Goal: Information Seeking & Learning: Learn about a topic

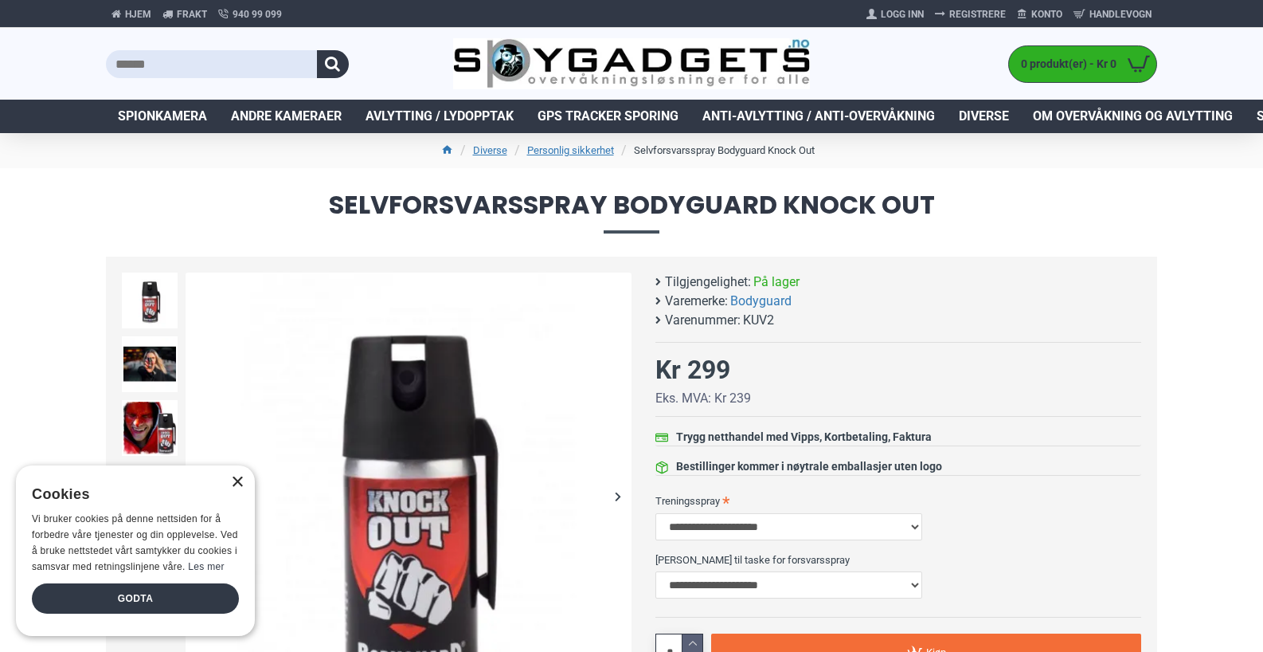
click at [233, 480] on div "×" at bounding box center [237, 482] width 12 height 12
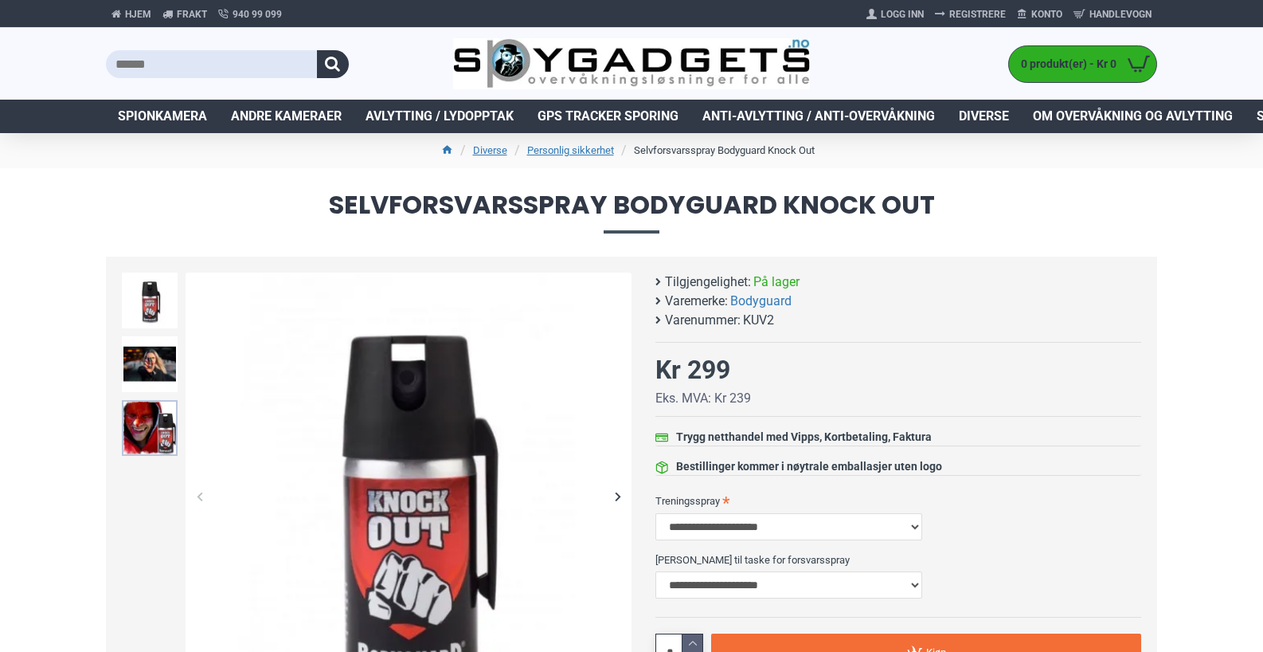
click at [158, 425] on img at bounding box center [150, 428] width 56 height 56
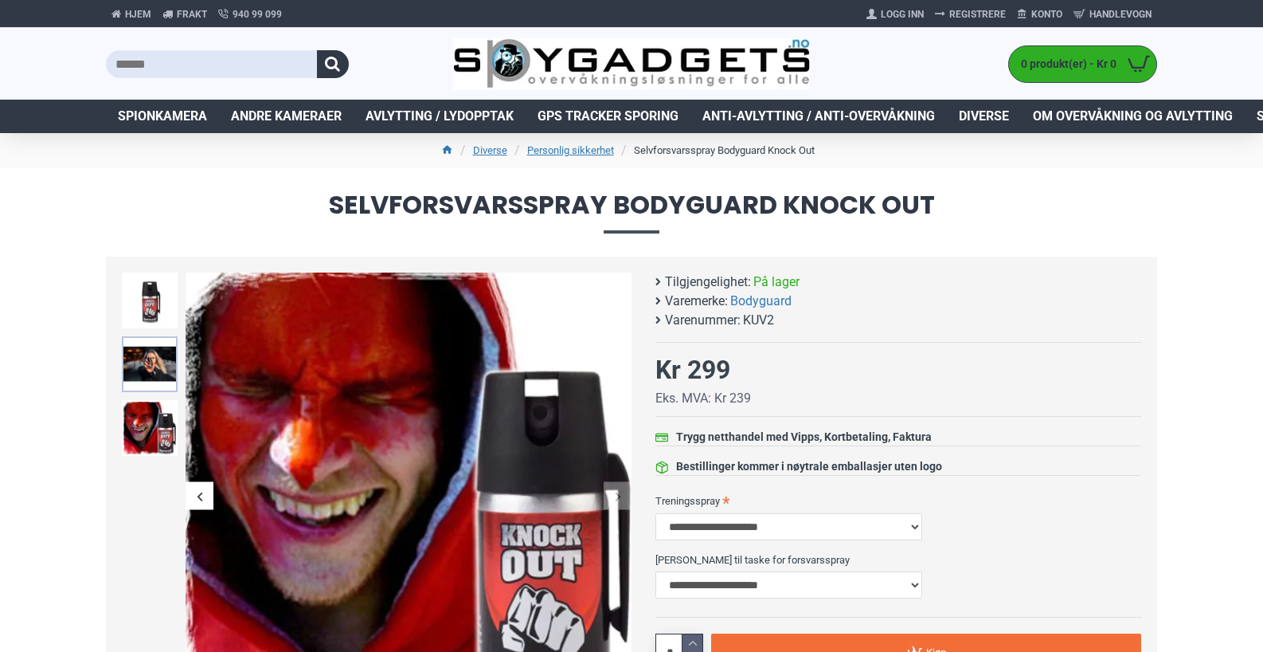
click at [151, 376] on img at bounding box center [150, 364] width 56 height 56
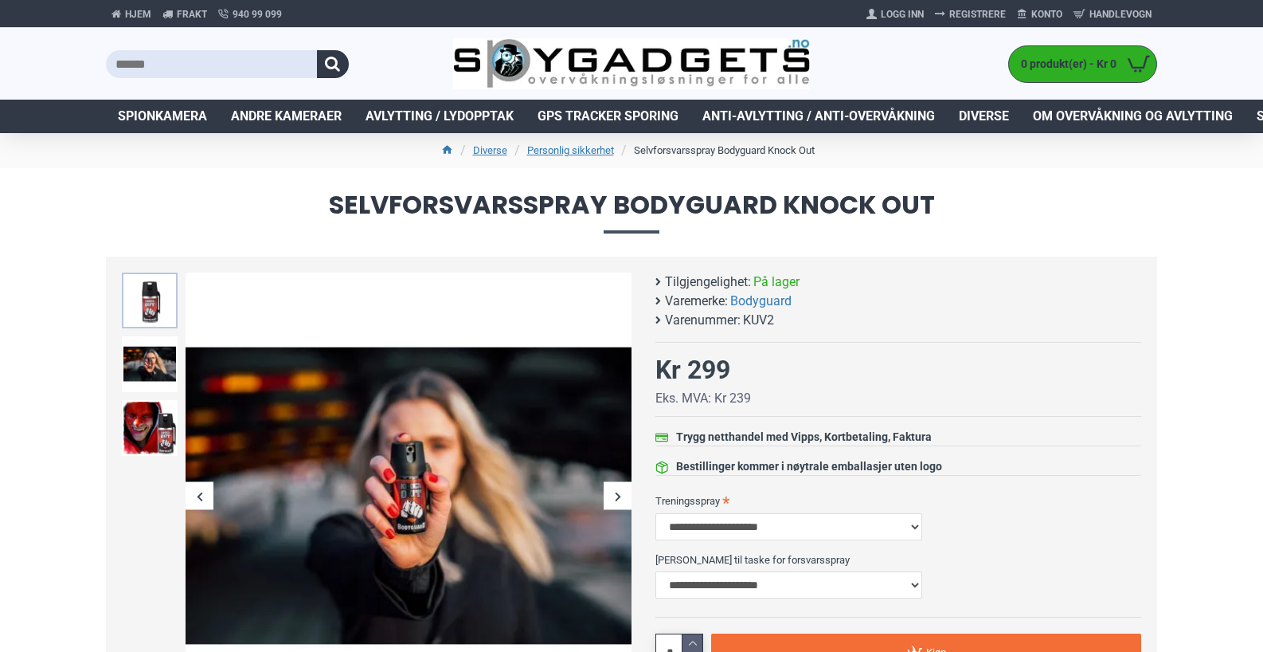
click at [165, 303] on img at bounding box center [150, 300] width 56 height 56
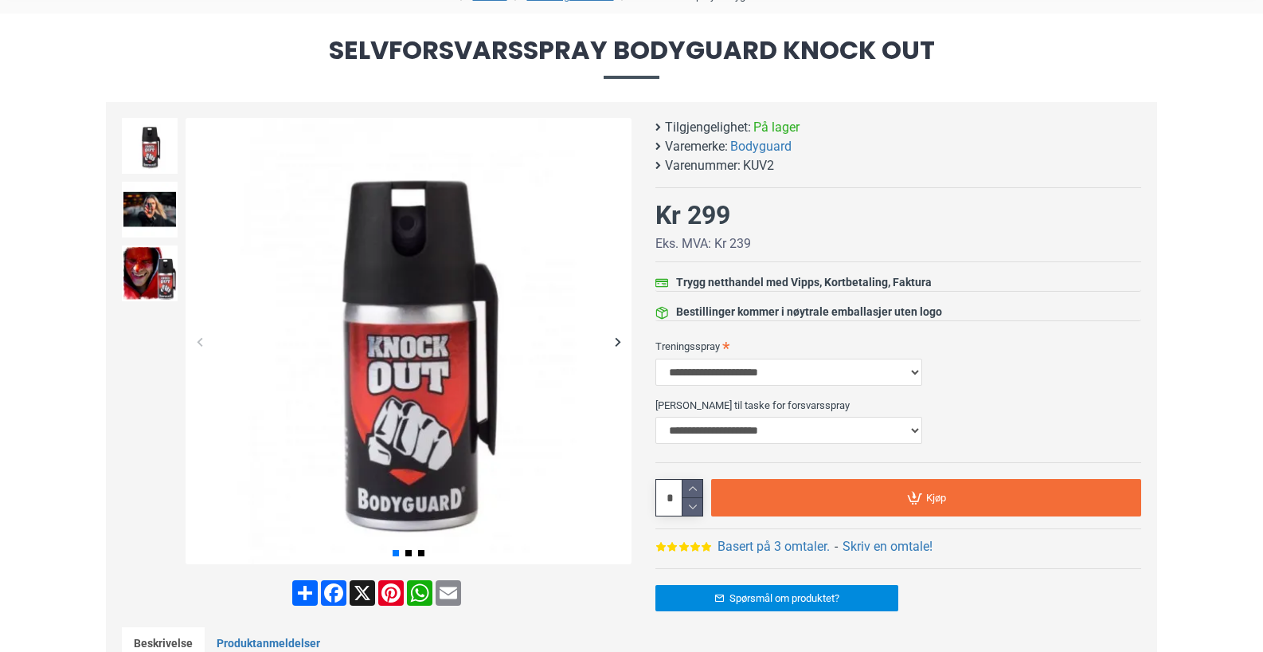
scroll to position [159, 0]
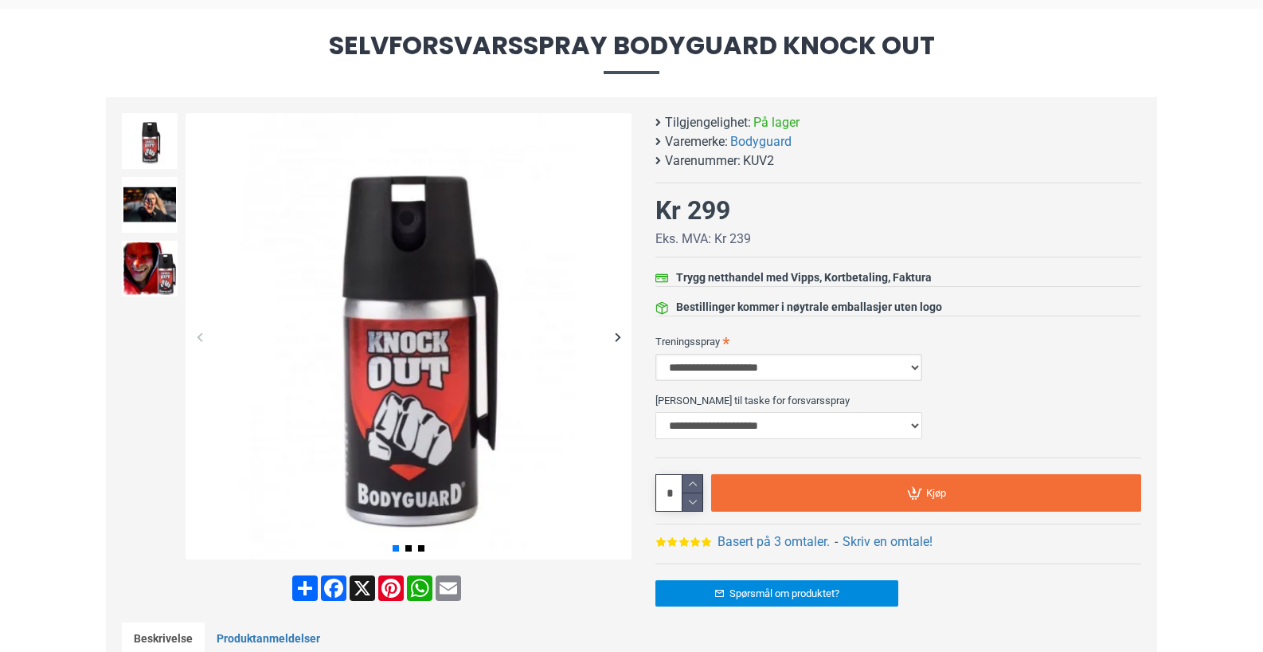
click at [882, 370] on select "**********" at bounding box center [789, 367] width 267 height 27
select select "***"
click at [656, 354] on select "**********" at bounding box center [789, 367] width 267 height 27
click at [853, 429] on select "**********" at bounding box center [789, 425] width 267 height 27
click at [1055, 323] on div "Selvforsvarsspray Bodyguard Knock Out Tilgjengelighet: På lager Varemerke: Body…" at bounding box center [899, 338] width 486 height 450
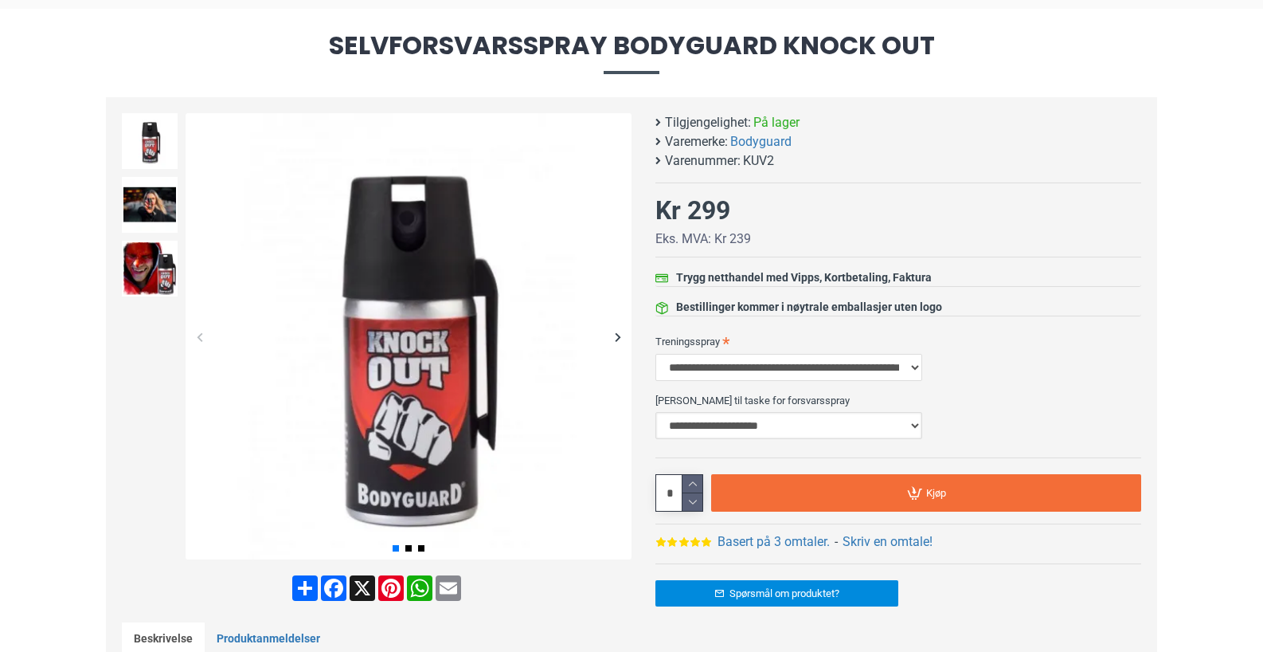
click at [898, 425] on select "**********" at bounding box center [789, 425] width 267 height 27
click at [1129, 175] on div "Selvforsvarsspray Bodyguard Knock Out Tilgjengelighet: På lager Varemerke: Body…" at bounding box center [899, 338] width 486 height 450
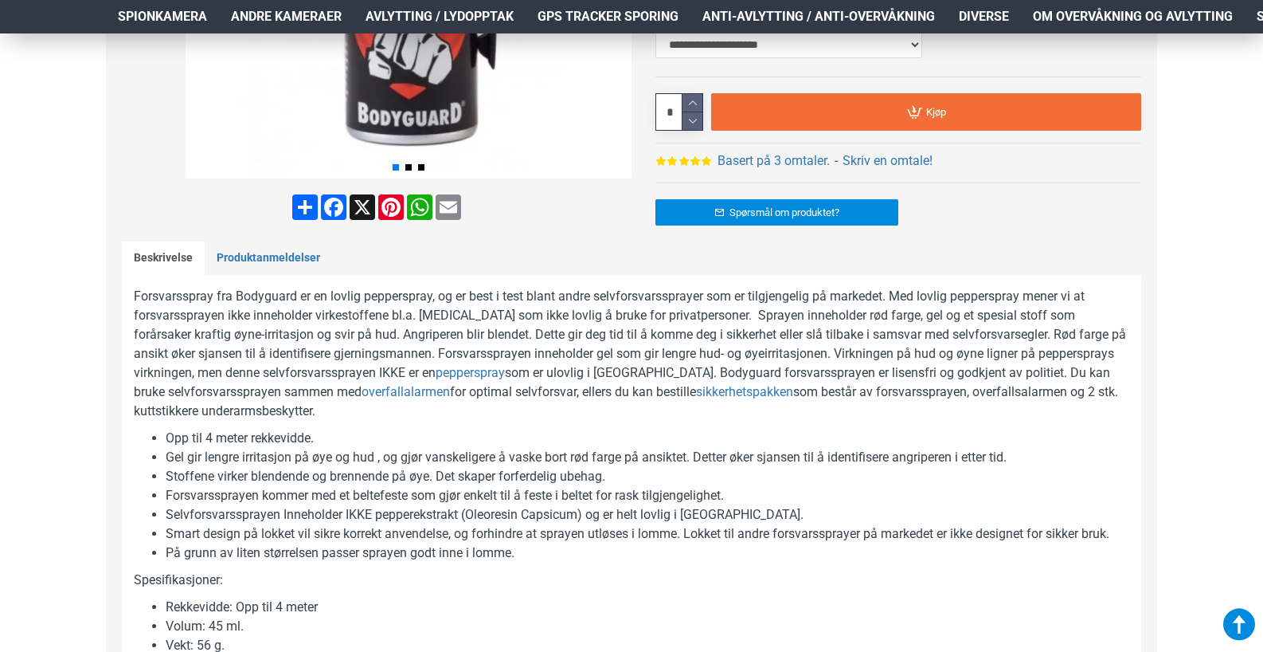
scroll to position [558, 0]
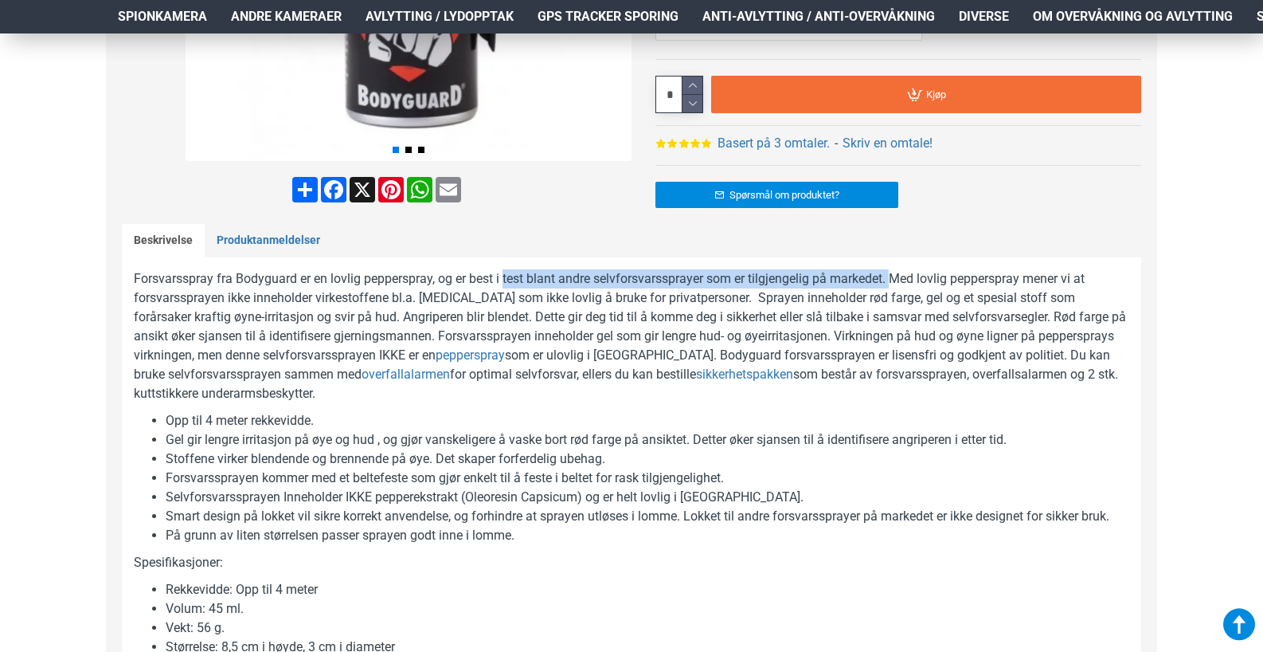
drag, startPoint x: 506, startPoint y: 280, endPoint x: 895, endPoint y: 276, distance: 389.5
click at [895, 276] on p "Forsvarsspray fra Bodyguard er en lovlig pepperspray, og er best i test blant a…" at bounding box center [632, 336] width 996 height 134
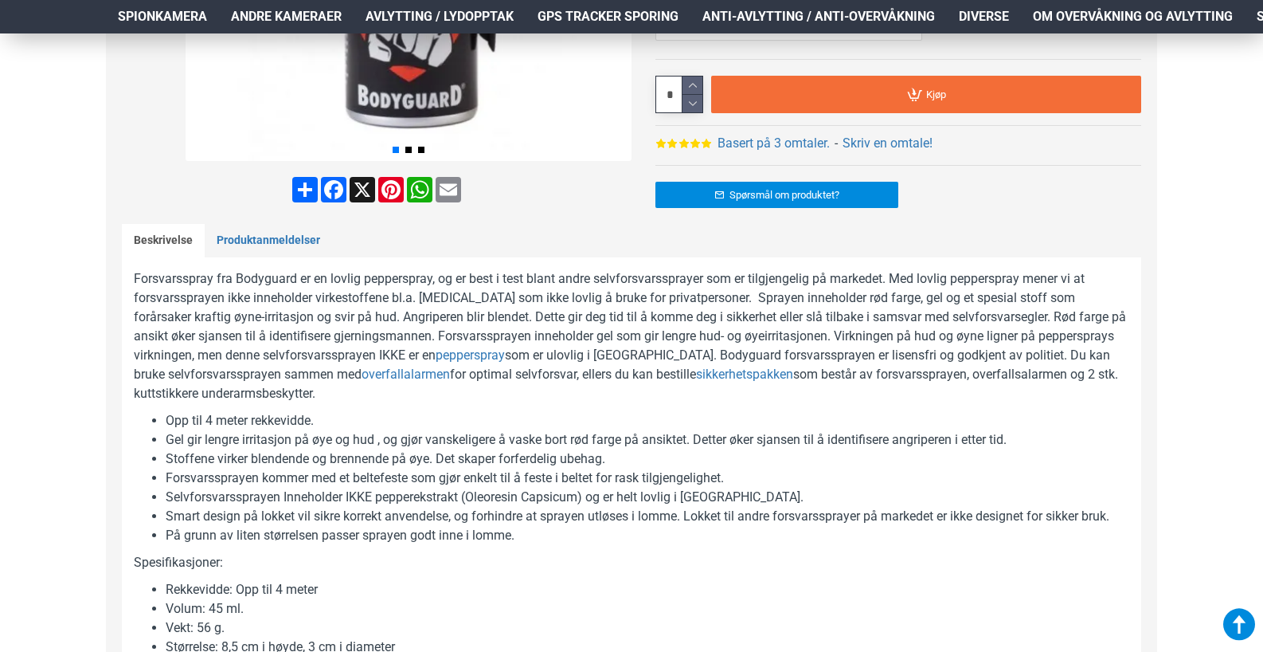
click at [1008, 283] on p "Forsvarsspray fra Bodyguard er en lovlig pepperspray, og er best i test blant a…" at bounding box center [632, 336] width 996 height 134
drag, startPoint x: 174, startPoint y: 296, endPoint x: 480, endPoint y: 298, distance: 305.9
click at [480, 298] on p "Forsvarsspray fra Bodyguard er en lovlig pepperspray, og er best i test blant a…" at bounding box center [632, 336] width 996 height 134
drag, startPoint x: 535, startPoint y: 297, endPoint x: 727, endPoint y: 296, distance: 192.0
click at [713, 294] on p "Forsvarsspray fra Bodyguard er en lovlig pepperspray, og er best i test blant a…" at bounding box center [632, 336] width 996 height 134
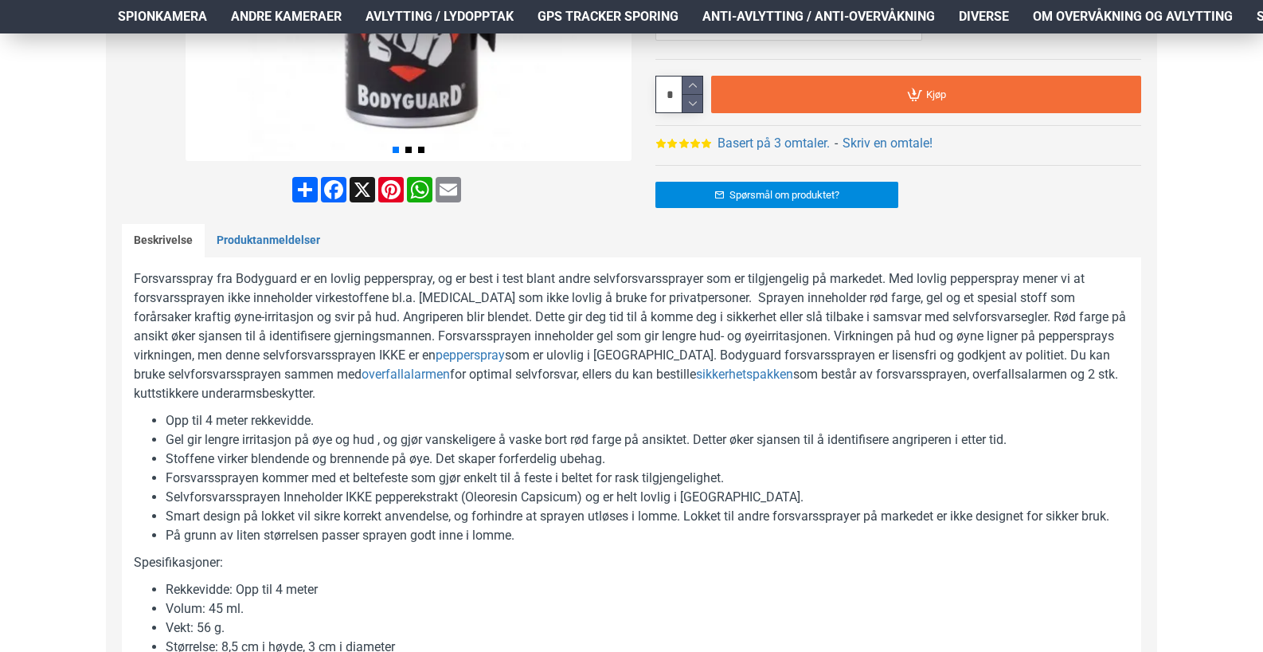
click at [766, 302] on p "Forsvarsspray fra Bodyguard er en lovlig pepperspray, og er best i test blant a…" at bounding box center [632, 336] width 996 height 134
drag, startPoint x: 765, startPoint y: 298, endPoint x: 1112, endPoint y: 296, distance: 347.3
click at [1112, 296] on p "Forsvarsspray fra Bodyguard er en lovlig pepperspray, og er best i test blant a…" at bounding box center [632, 336] width 996 height 134
click at [1039, 300] on p "Forsvarsspray fra Bodyguard er en lovlig pepperspray, og er best i test blant a…" at bounding box center [632, 336] width 996 height 134
drag, startPoint x: 181, startPoint y: 311, endPoint x: 337, endPoint y: 315, distance: 156.2
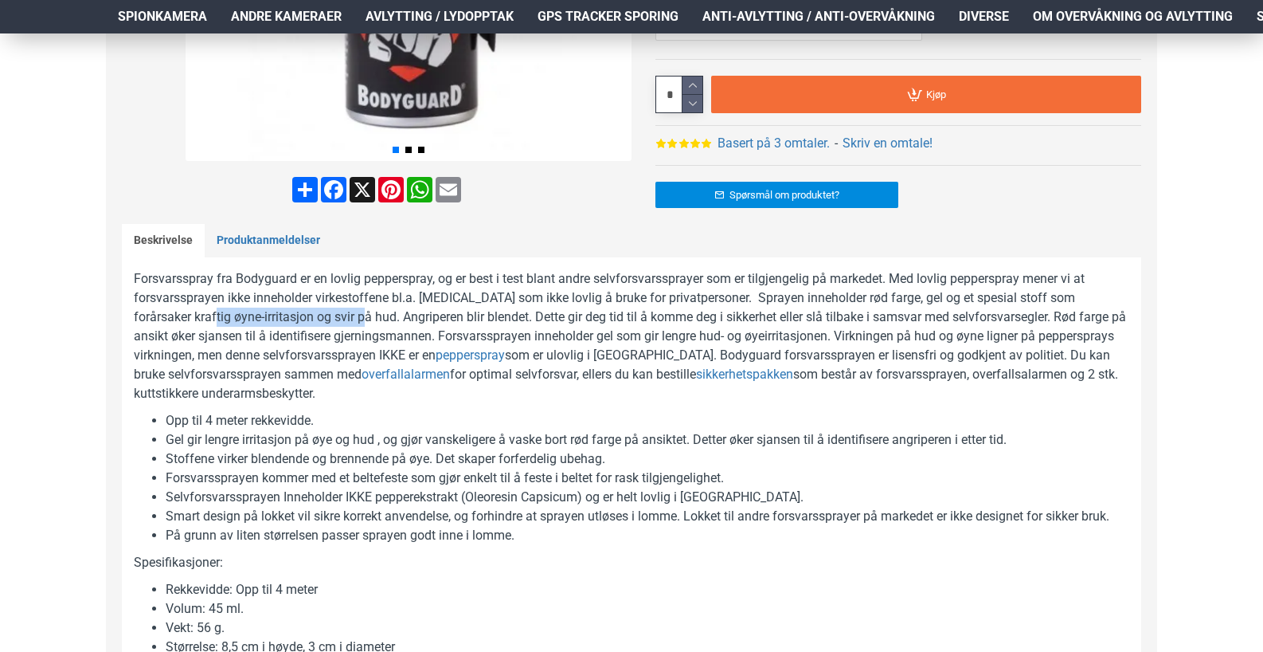
click at [337, 315] on p "Forsvarsspray fra Bodyguard er en lovlig pepperspray, og er best i test blant a…" at bounding box center [632, 336] width 996 height 134
click at [365, 315] on p "Forsvarsspray fra Bodyguard er en lovlig pepperspray, og er best i test blant a…" at bounding box center [632, 336] width 996 height 134
drag, startPoint x: 339, startPoint y: 316, endPoint x: 484, endPoint y: 312, distance: 145.8
click at [484, 312] on p "Forsvarsspray fra Bodyguard er en lovlig pepperspray, og er best i test blant a…" at bounding box center [632, 336] width 996 height 134
click at [509, 314] on p "Forsvarsspray fra Bodyguard er en lovlig pepperspray, og er best i test blant a…" at bounding box center [632, 336] width 996 height 134
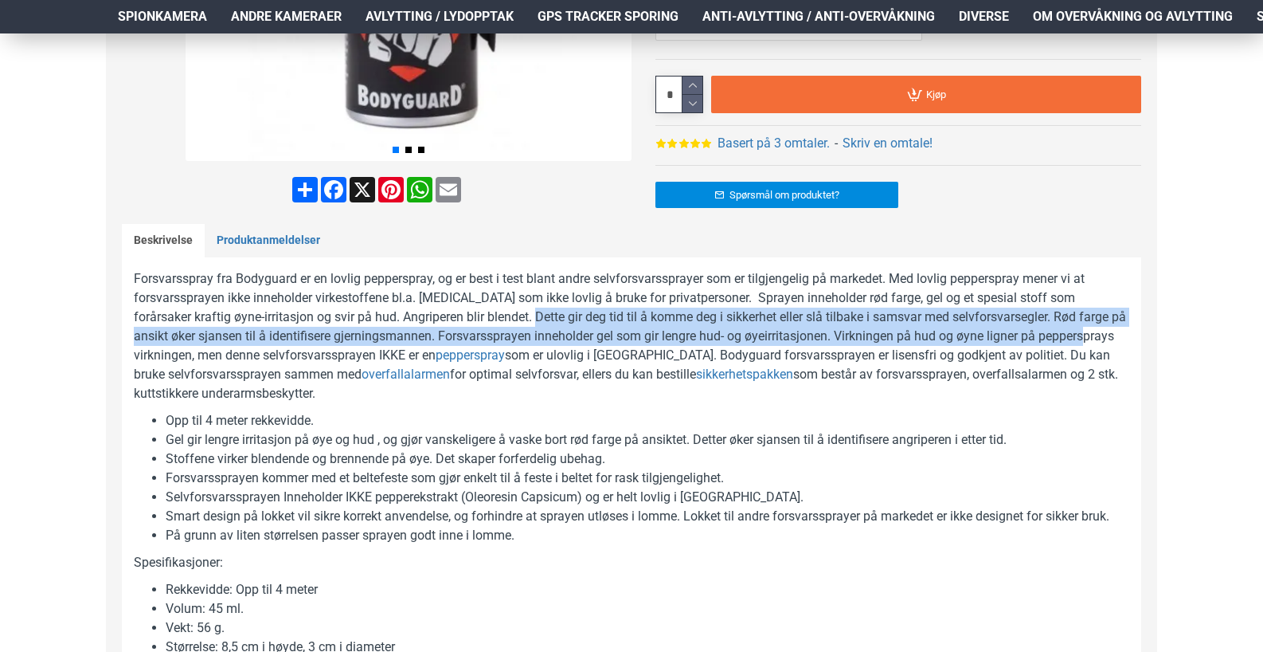
drag, startPoint x: 504, startPoint y: 314, endPoint x: 1106, endPoint y: 342, distance: 602.8
click at [1106, 342] on p "Forsvarsspray fra Bodyguard er en lovlig pepperspray, og er best i test blant a…" at bounding box center [632, 336] width 996 height 134
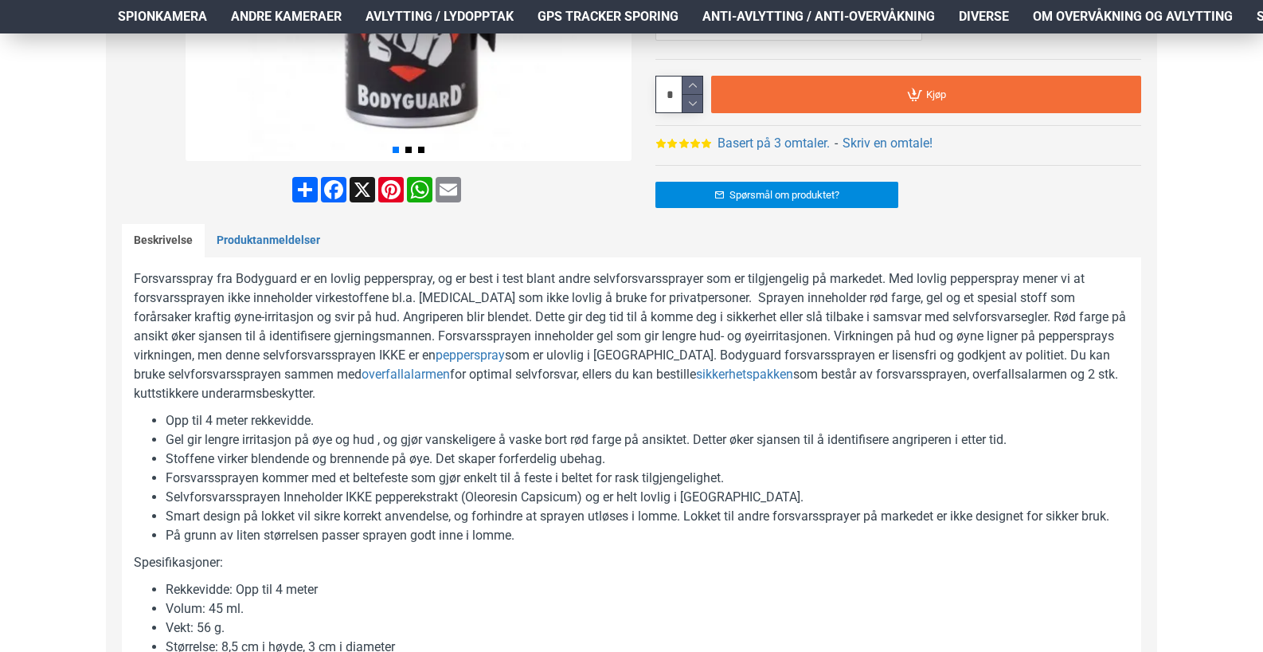
click at [819, 347] on p "Forsvarsspray fra Bodyguard er en lovlig pepperspray, og er best i test blant a…" at bounding box center [632, 336] width 996 height 134
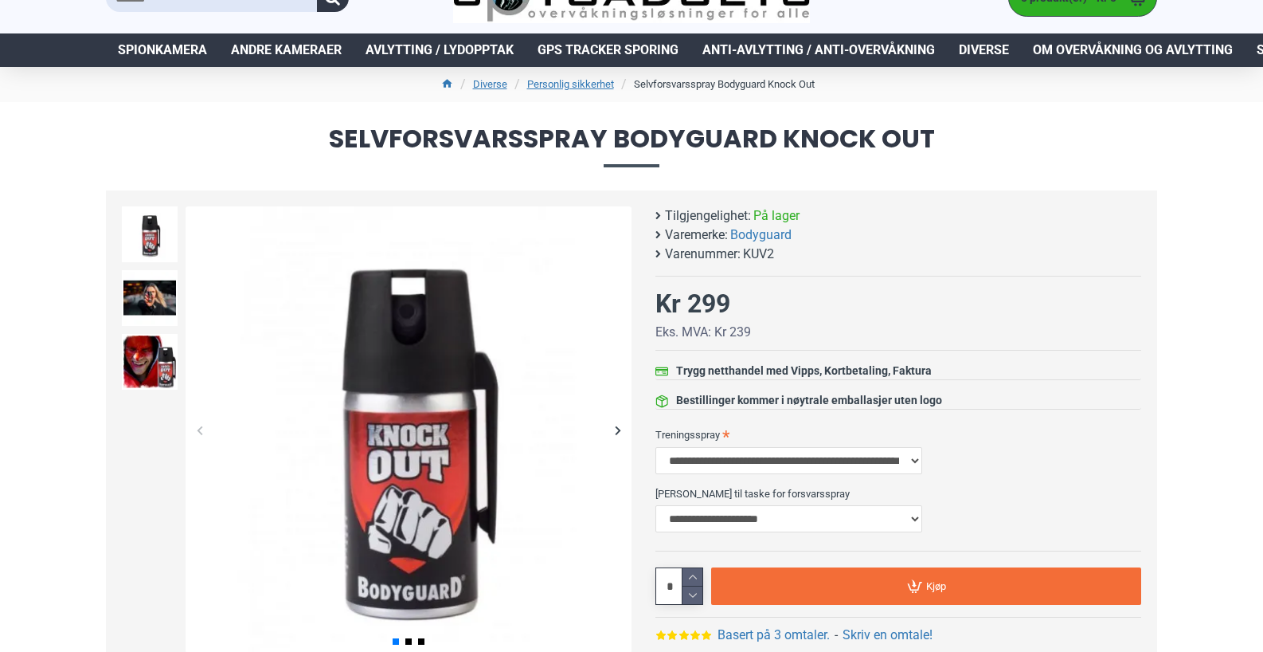
scroll to position [0, 0]
